Goal: Information Seeking & Learning: Learn about a topic

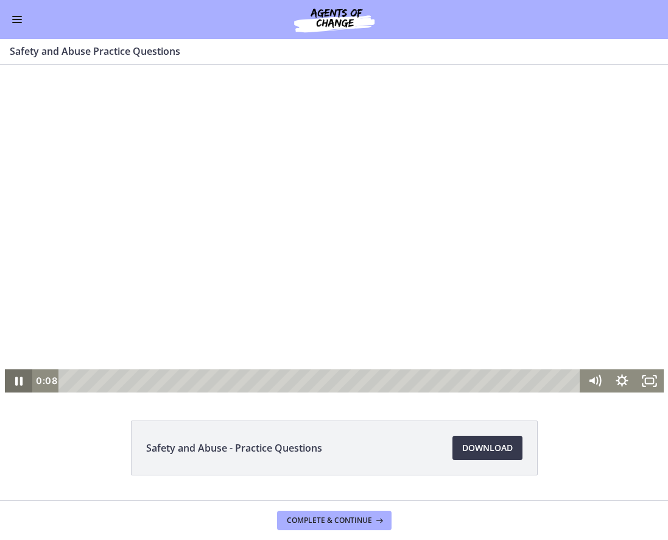
click at [15, 379] on icon "Pause" at bounding box center [17, 380] width 27 height 23
